Goal: Information Seeking & Learning: Compare options

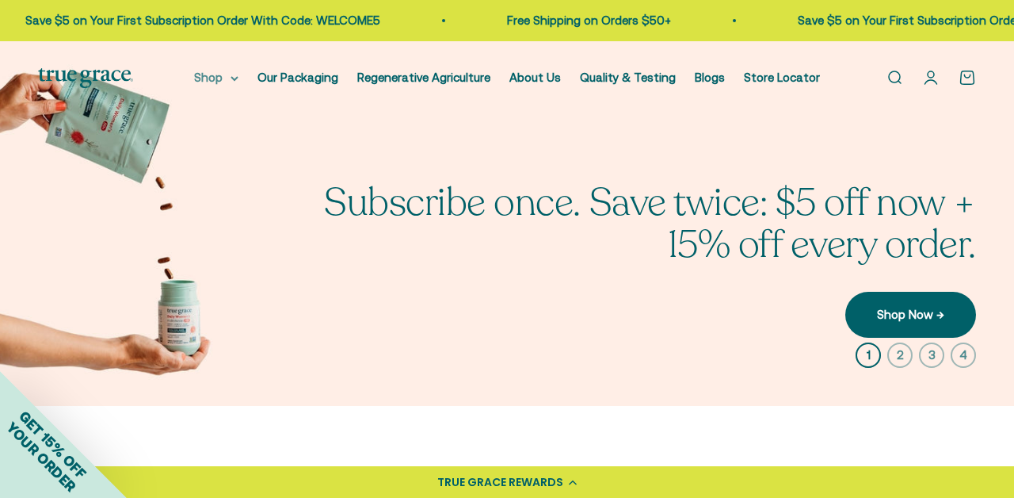
click at [231, 84] on summary "Shop" at bounding box center [216, 77] width 44 height 19
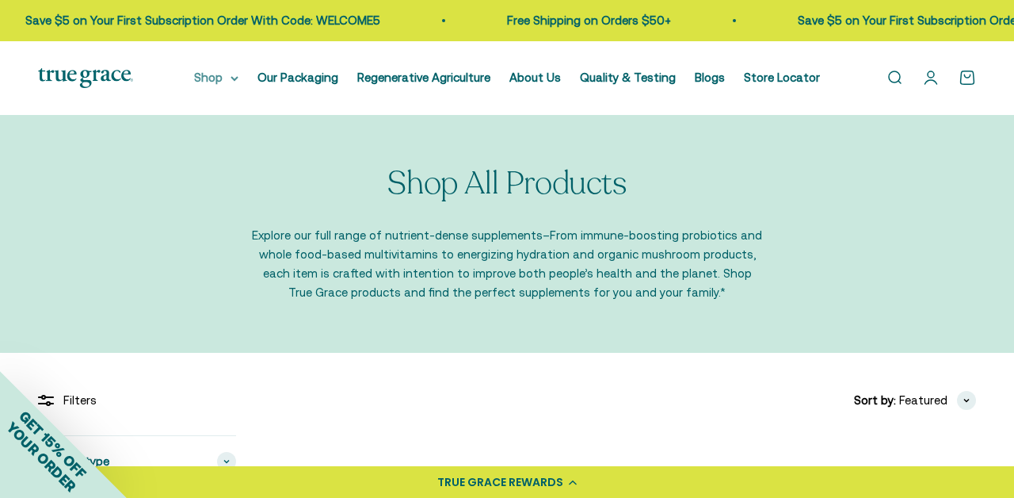
click at [239, 80] on icon at bounding box center [235, 79] width 8 height 6
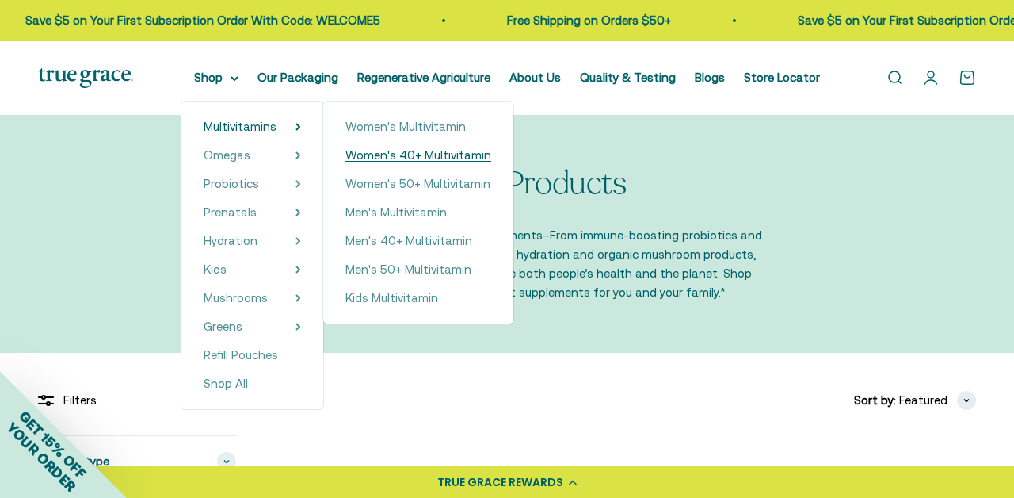
click at [428, 160] on span "Women's 40+ Multivitamin" at bounding box center [418, 154] width 146 height 13
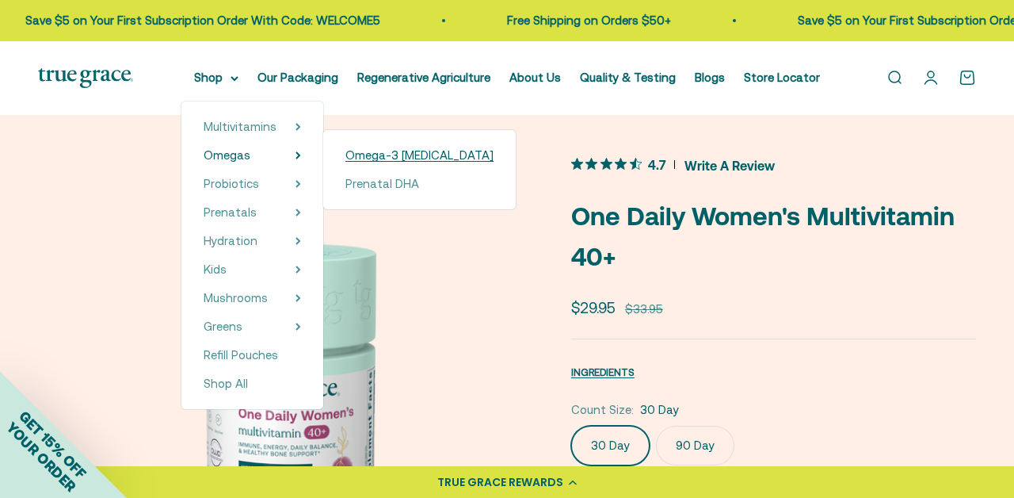
click at [411, 157] on span "Omega-3 [MEDICAL_DATA]" at bounding box center [419, 154] width 148 height 13
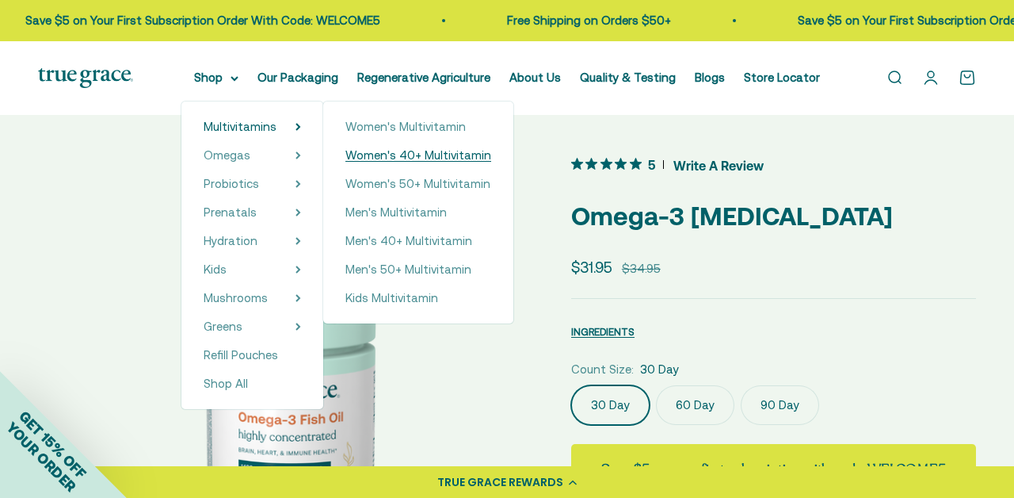
click at [415, 153] on span "Women's 40+ Multivitamin" at bounding box center [418, 154] width 146 height 13
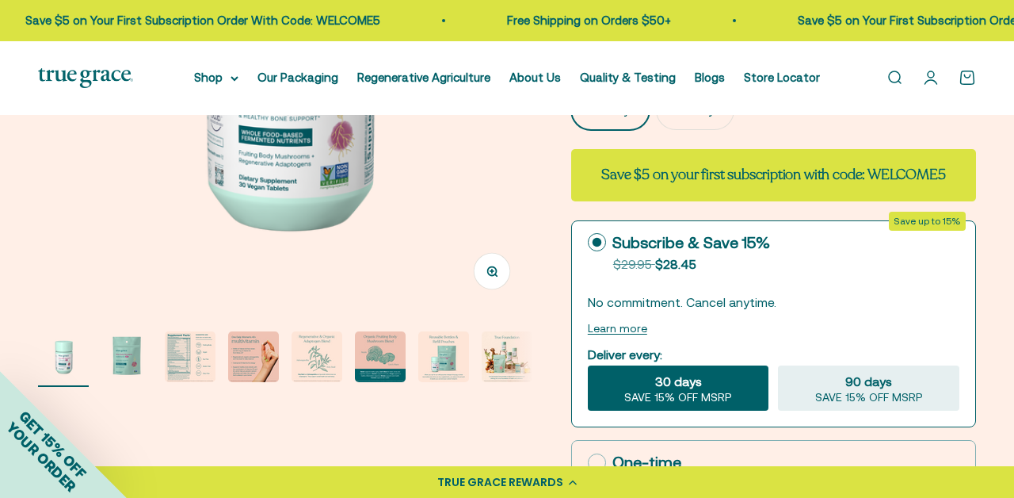
scroll to position [338, 0]
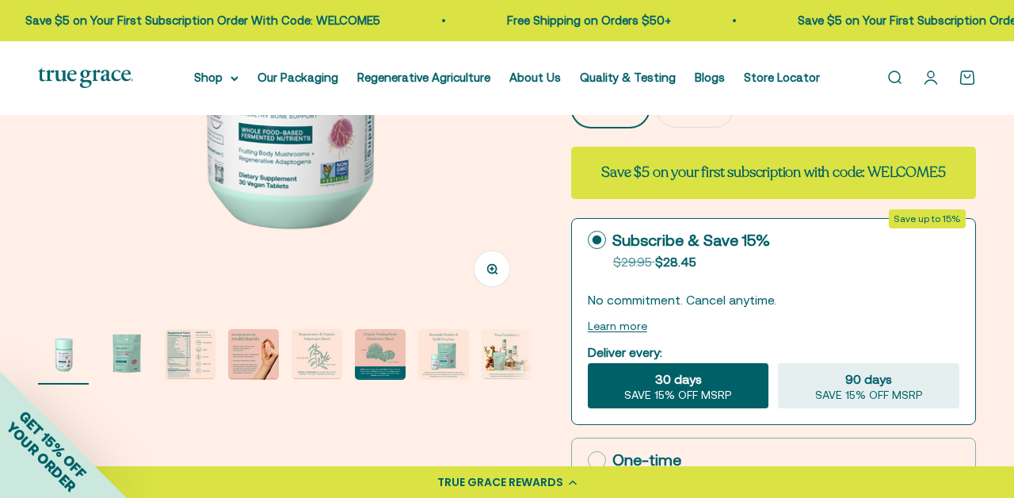
click at [188, 356] on img "Go to item 3" at bounding box center [190, 354] width 51 height 51
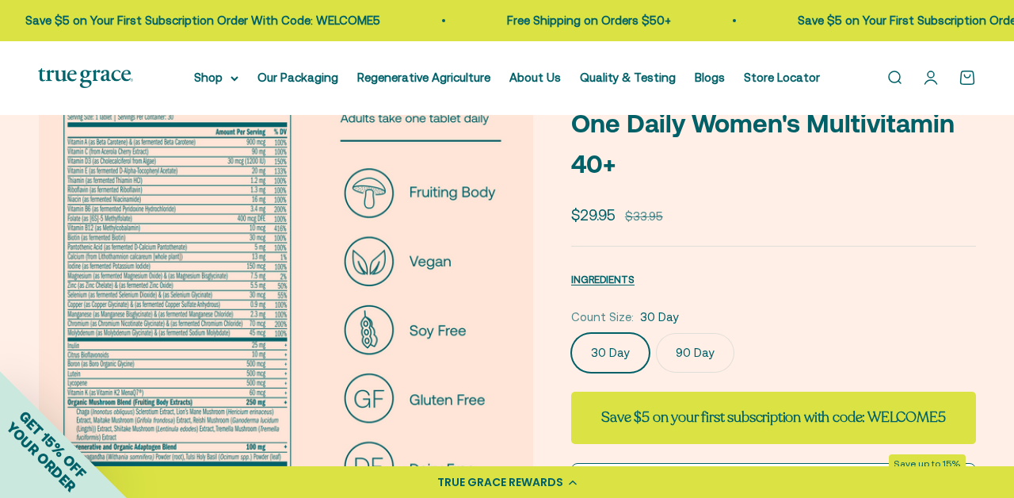
scroll to position [0, 0]
